Goal: Find specific page/section: Find specific page/section

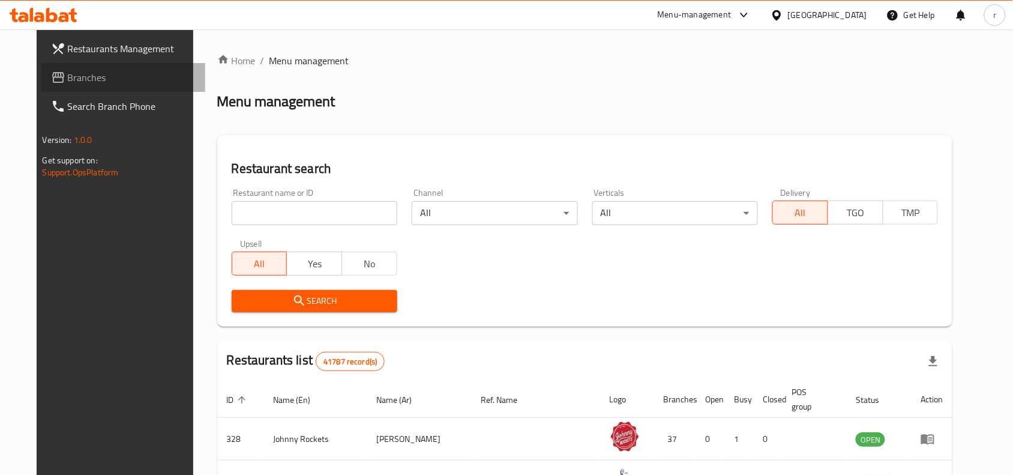
click at [68, 79] on span "Branches" at bounding box center [132, 77] width 128 height 14
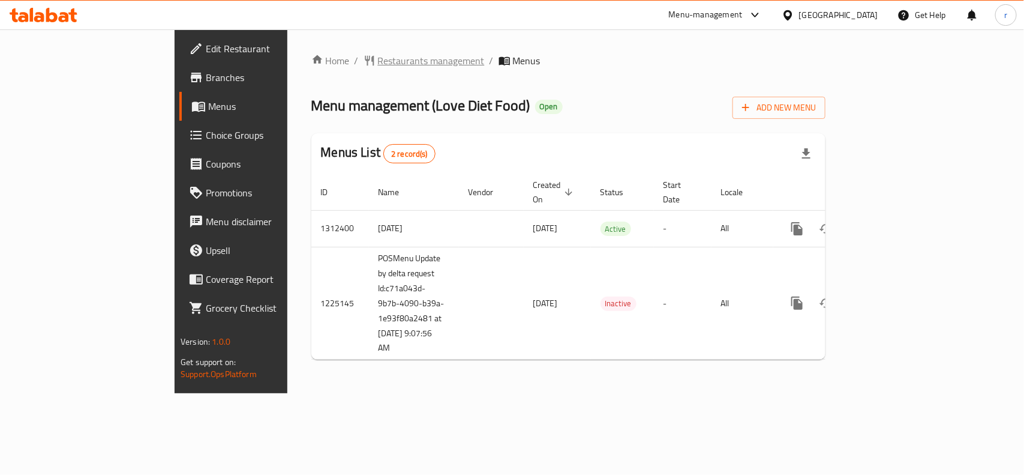
click at [378, 65] on span "Restaurants management" at bounding box center [431, 60] width 107 height 14
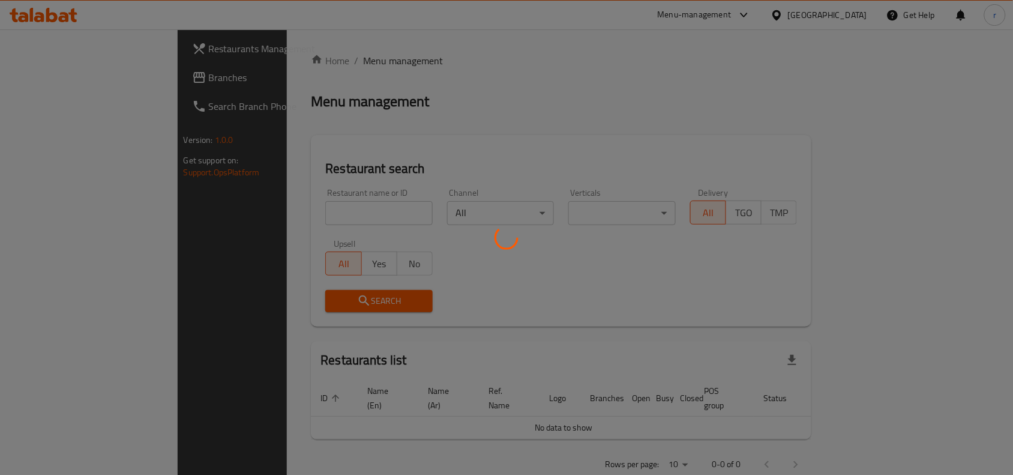
click at [269, 206] on div at bounding box center [506, 237] width 1013 height 475
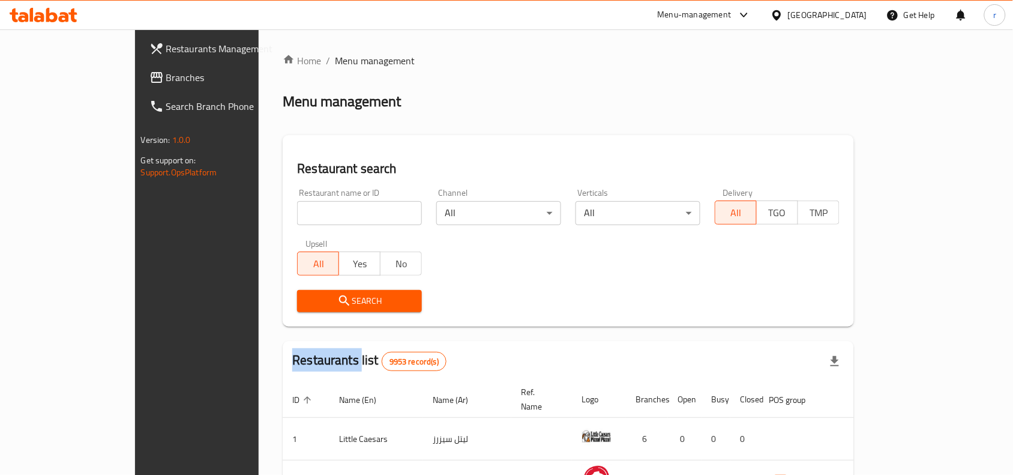
click at [269, 206] on div at bounding box center [506, 237] width 1013 height 475
click at [297, 206] on input "search" at bounding box center [359, 213] width 125 height 24
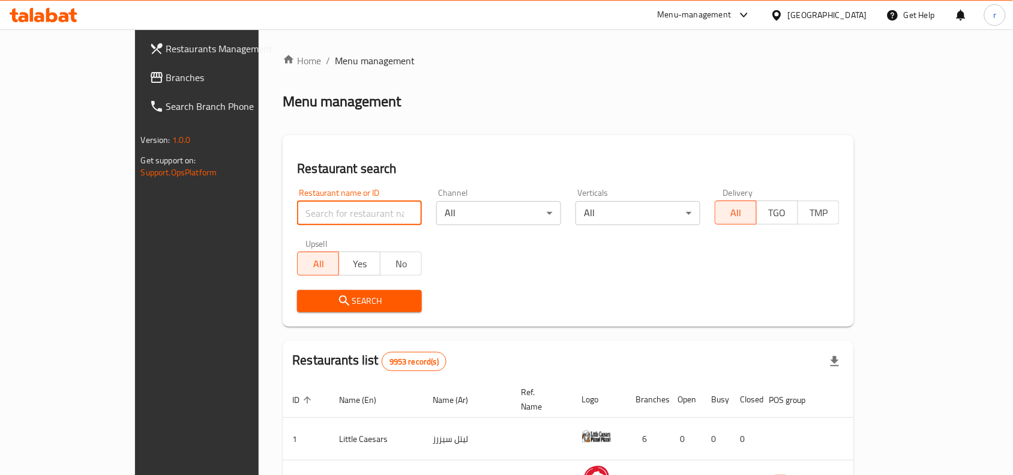
paste input "667051"
type input "667051"
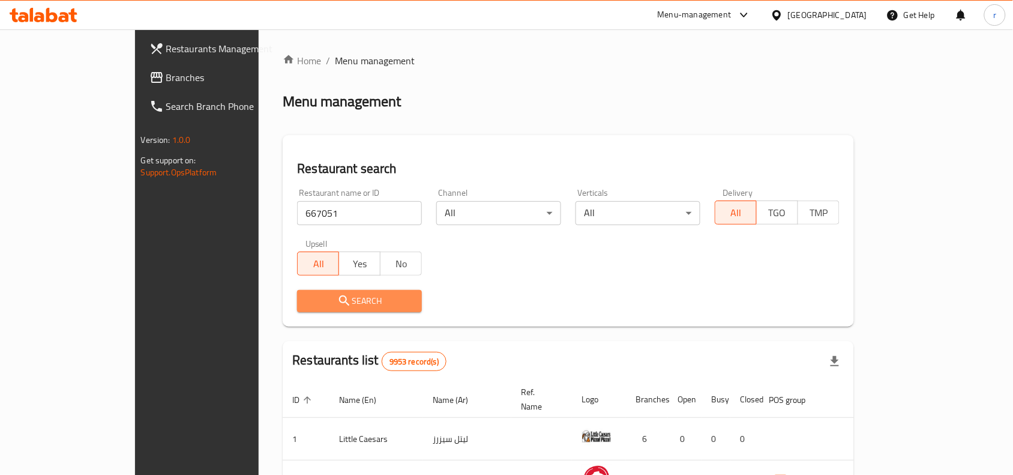
click at [307, 295] on span "Search" at bounding box center [360, 300] width 106 height 15
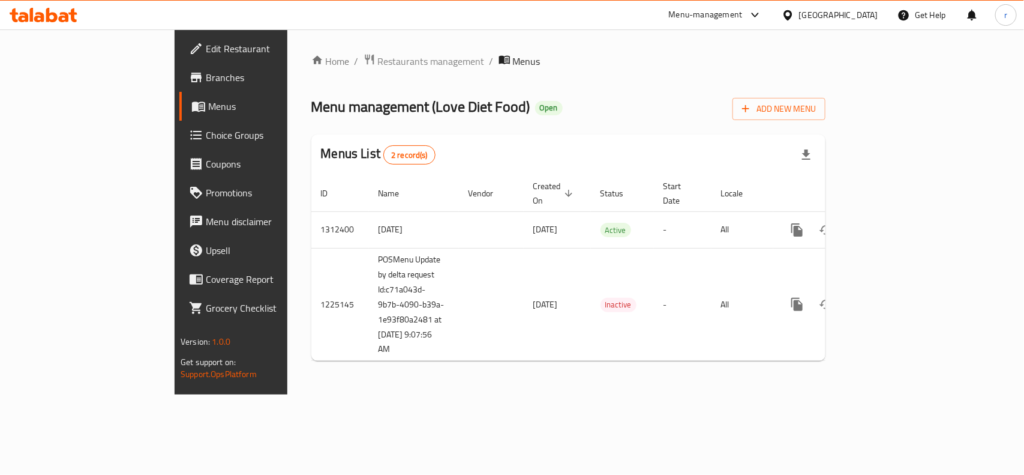
click at [179, 123] on link "Choice Groups" at bounding box center [262, 135] width 166 height 29
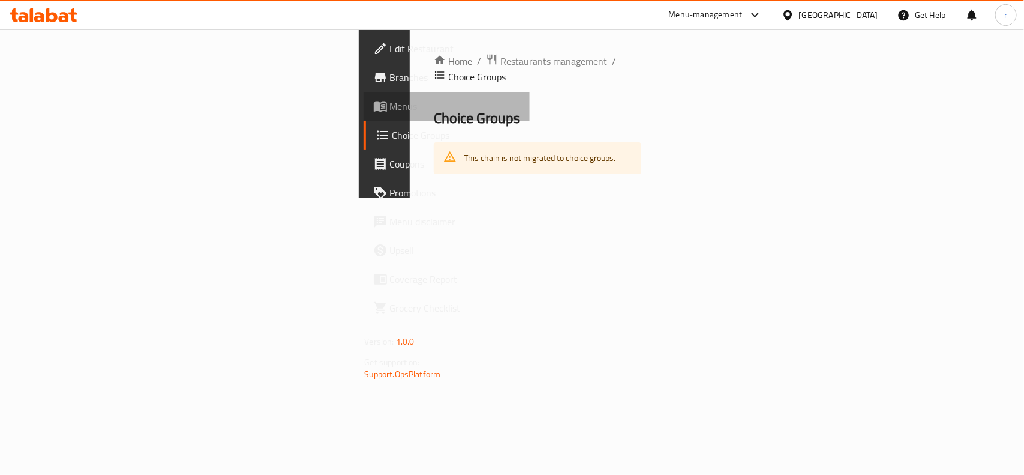
click at [390, 112] on span "Menus" at bounding box center [455, 106] width 130 height 14
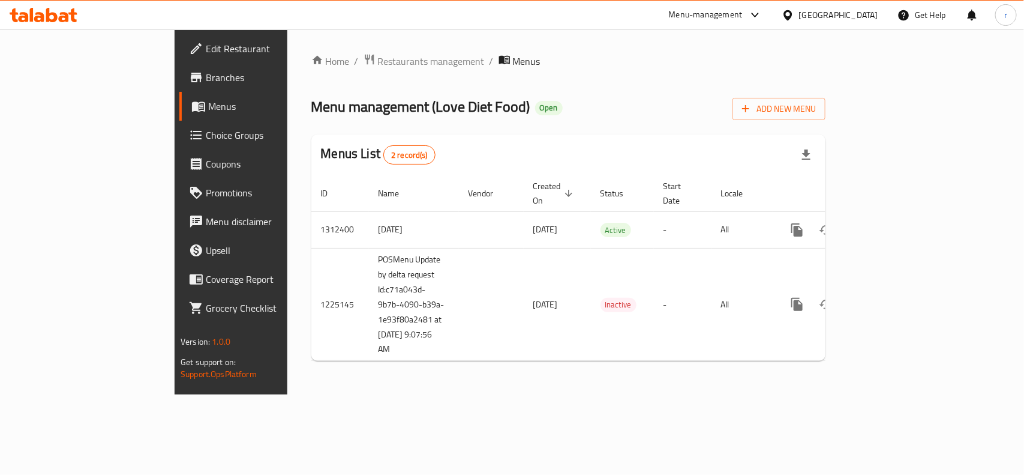
click at [206, 73] on span "Branches" at bounding box center [271, 77] width 130 height 14
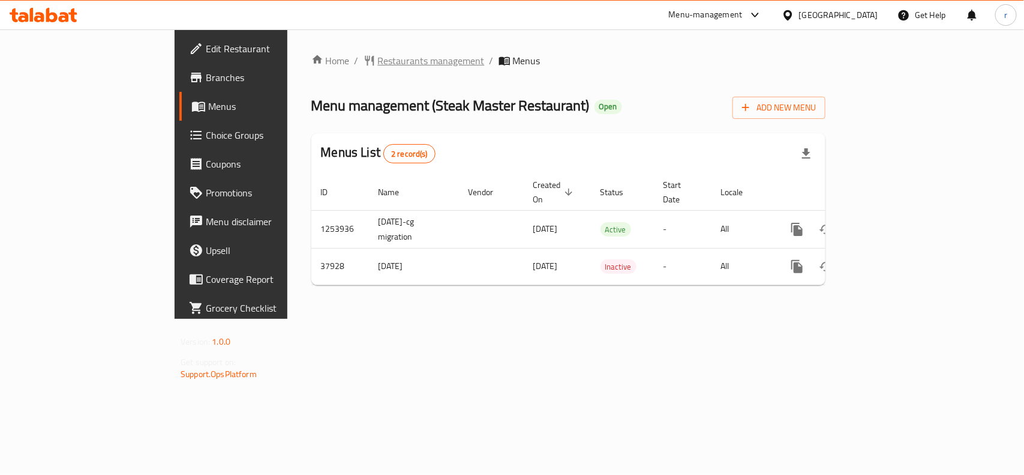
click at [378, 54] on span "Restaurants management" at bounding box center [431, 60] width 107 height 14
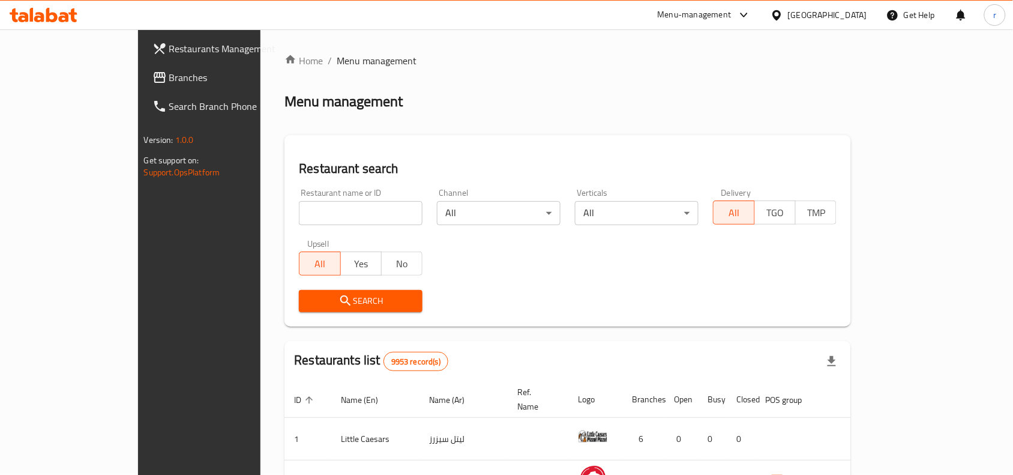
click at [321, 205] on input "search" at bounding box center [361, 213] width 124 height 24
paste input "19706"
type input "19706"
click at [338, 298] on icon "submit" at bounding box center [345, 300] width 14 height 14
